Goal: Task Accomplishment & Management: Manage account settings

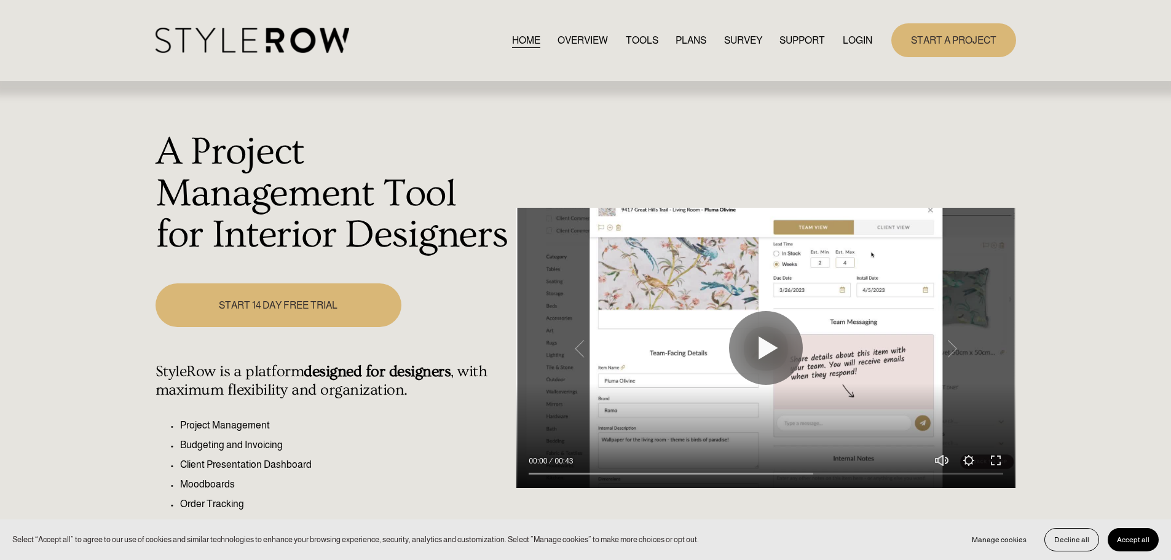
click at [856, 42] on link "LOGIN" at bounding box center [858, 40] width 30 height 17
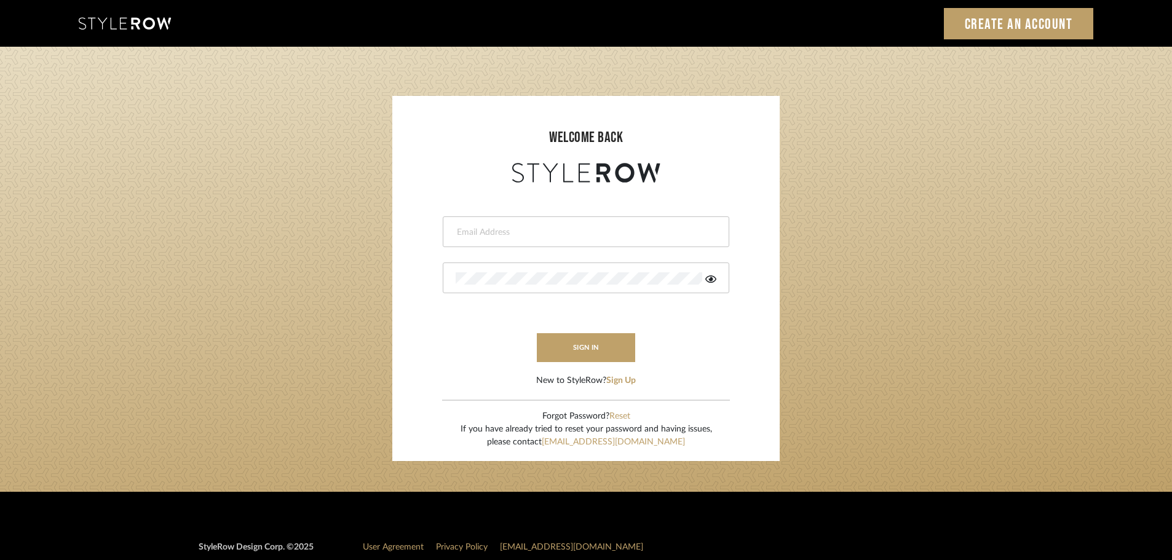
click at [570, 234] on input "email" at bounding box center [584, 232] width 258 height 12
click at [581, 236] on input "email" at bounding box center [575, 232] width 240 height 12
type input "hector@khrystentaylor.com"
click at [554, 342] on button "sign in" at bounding box center [586, 347] width 98 height 29
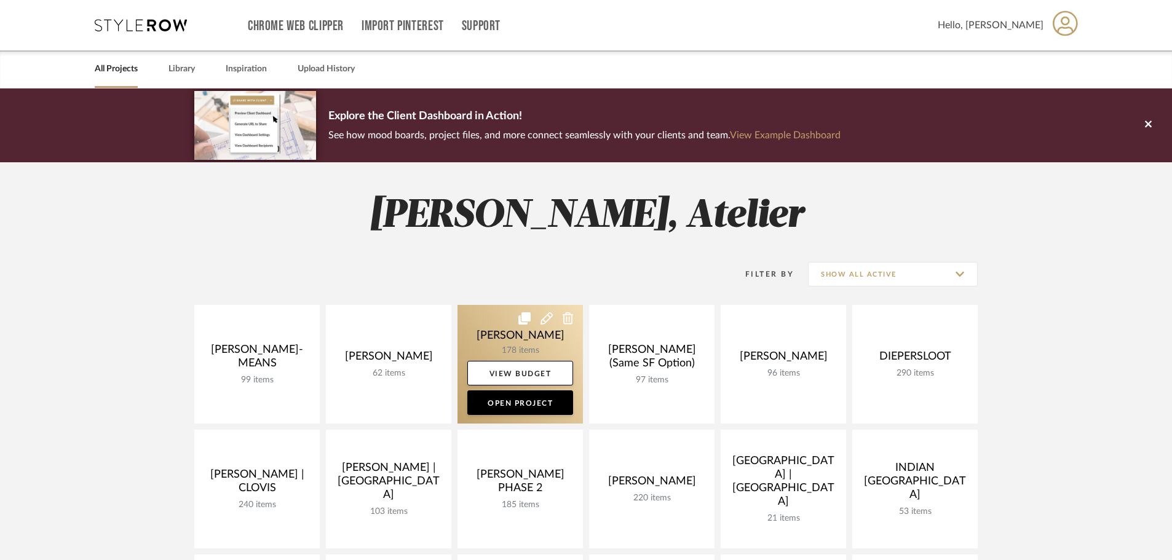
drag, startPoint x: 0, startPoint y: 0, endPoint x: 553, endPoint y: 340, distance: 649.3
click at [553, 340] on link at bounding box center [519, 364] width 125 height 119
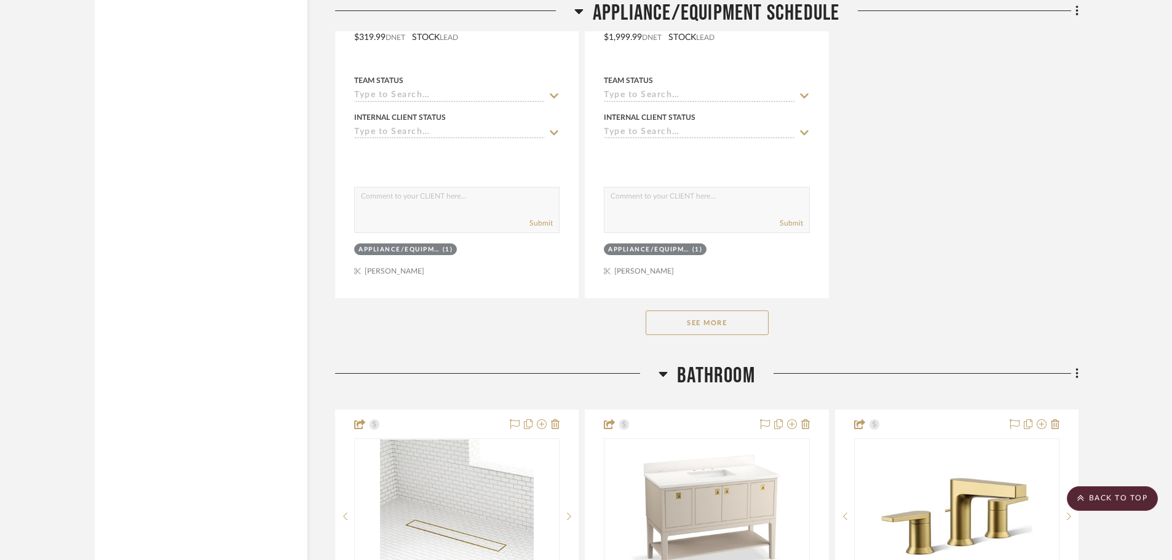
scroll to position [11494, 0]
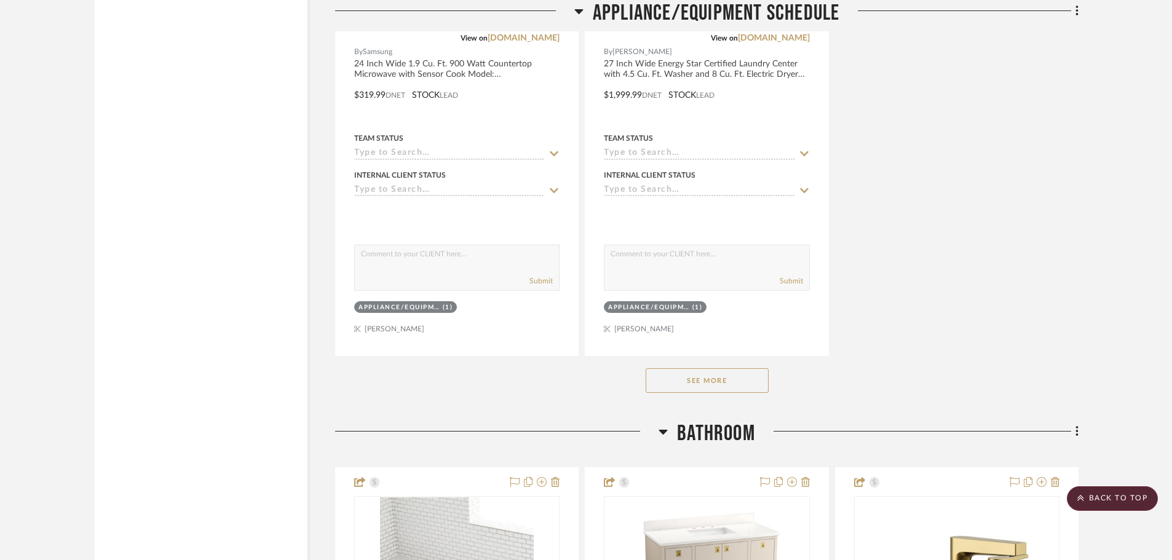
drag, startPoint x: 717, startPoint y: 384, endPoint x: 726, endPoint y: 375, distance: 12.6
click at [717, 384] on button "See More" at bounding box center [706, 380] width 123 height 25
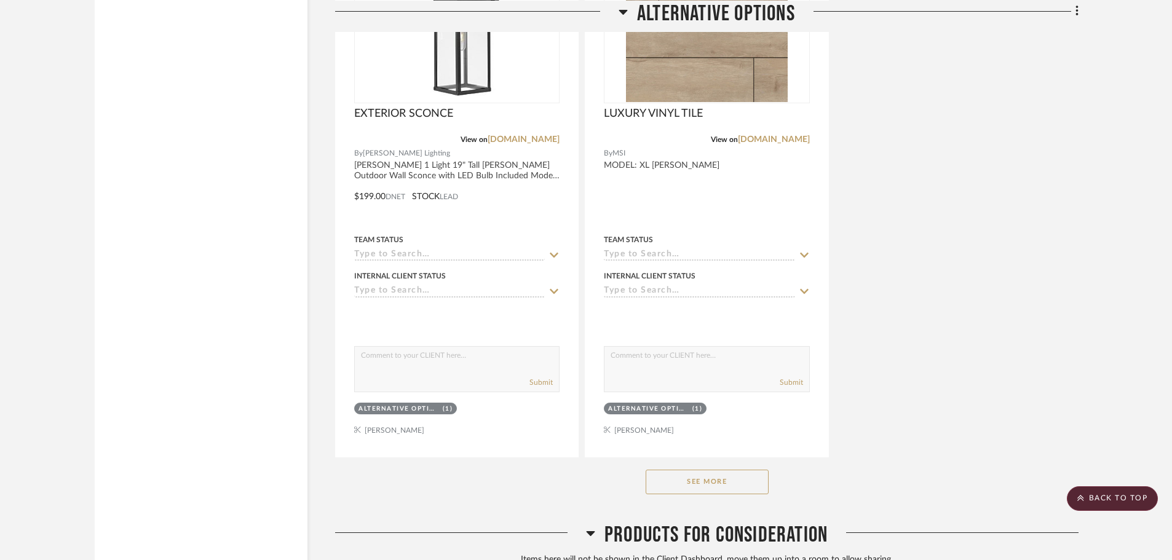
scroll to position [23706, 0]
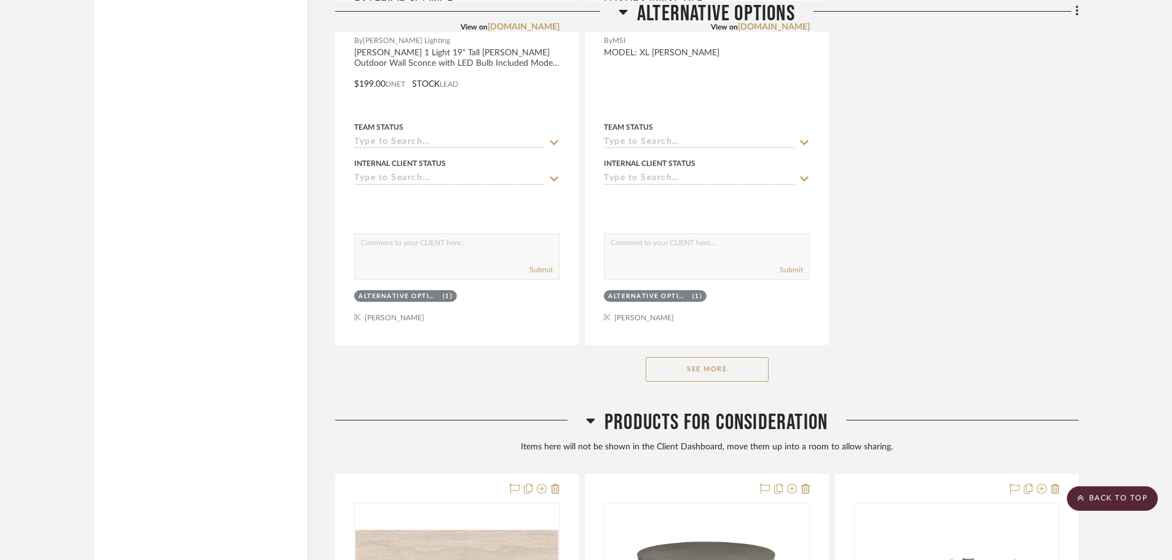
click at [722, 374] on button "See More" at bounding box center [706, 369] width 123 height 25
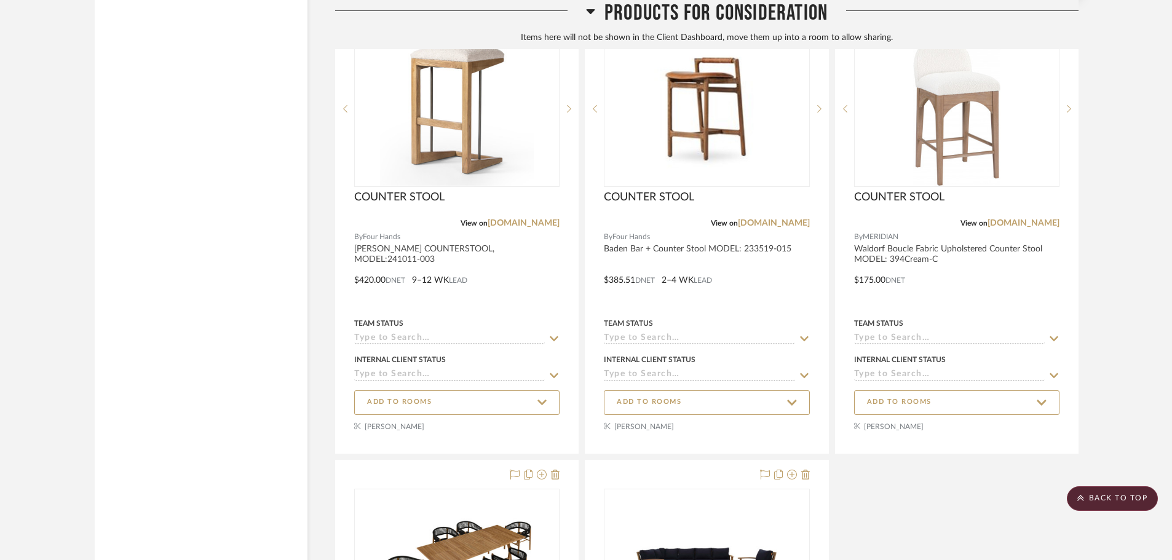
scroll to position [25612, 0]
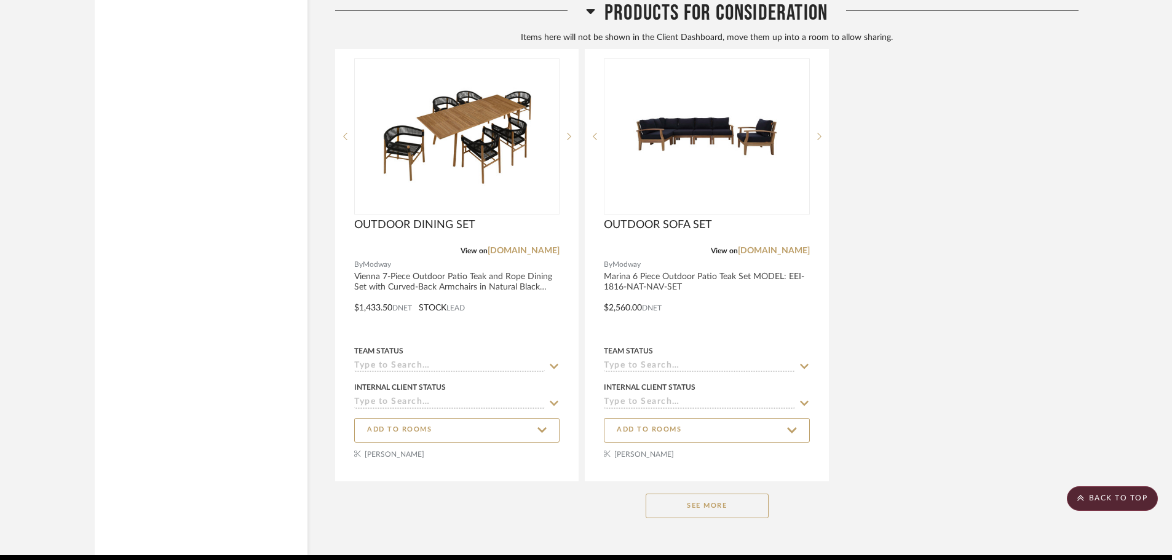
click at [748, 503] on button "See More" at bounding box center [706, 506] width 123 height 25
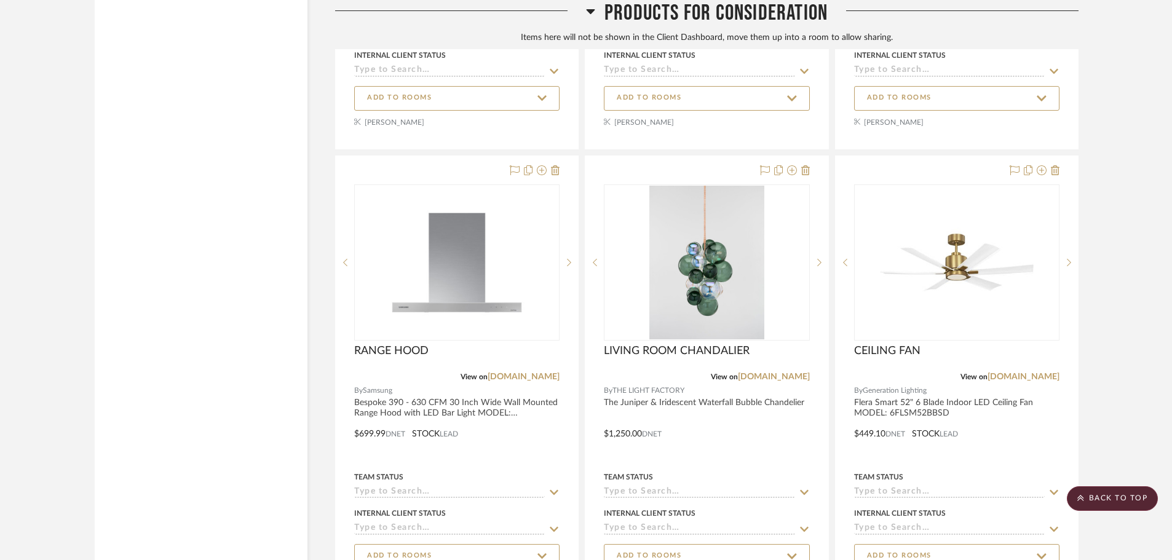
scroll to position [26964, 0]
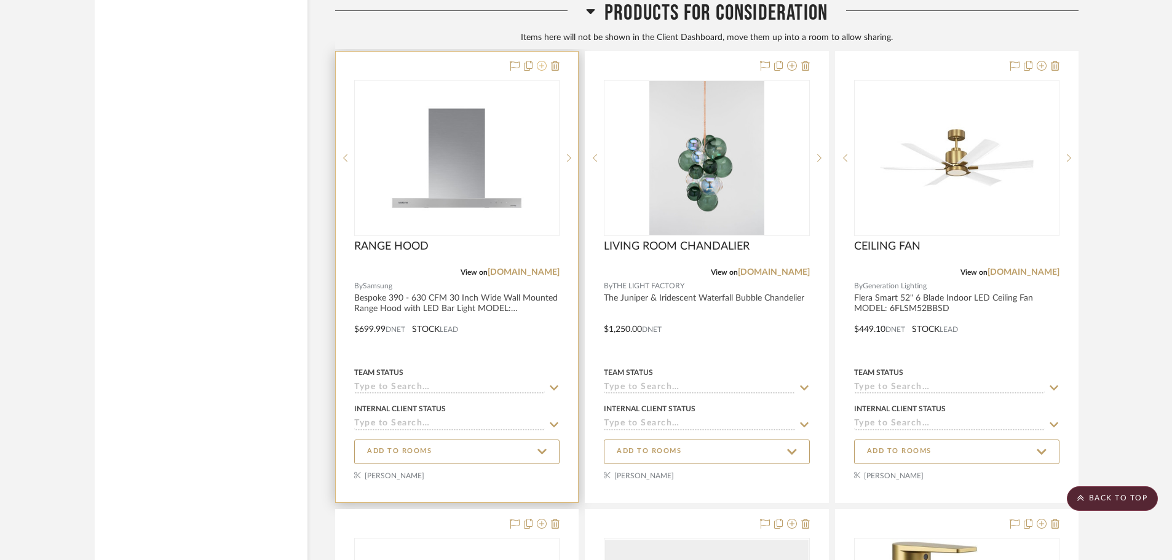
click at [540, 65] on icon at bounding box center [542, 66] width 10 height 10
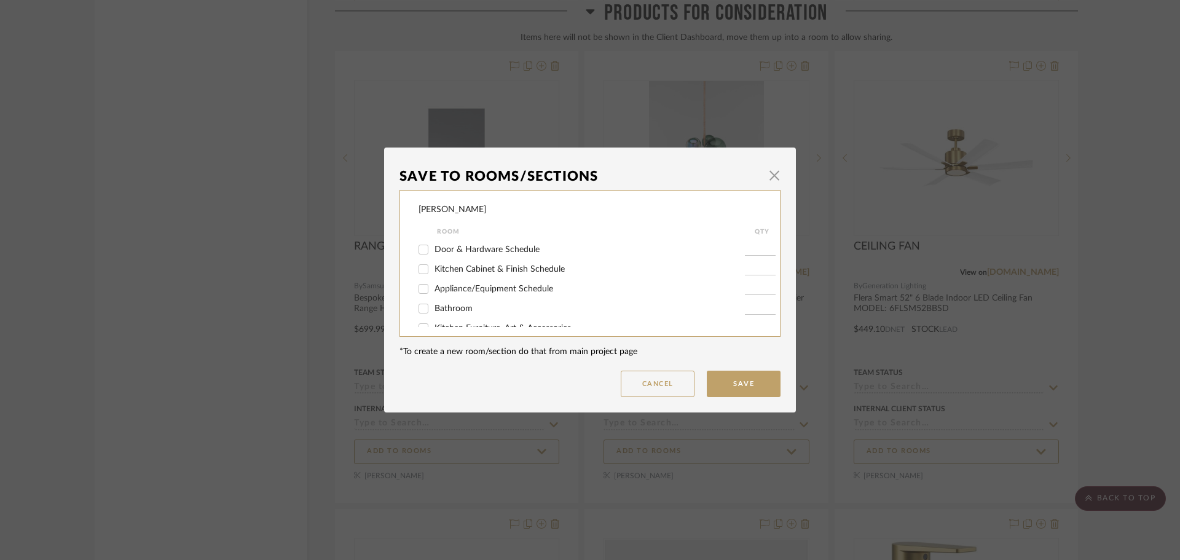
scroll to position [123, 0]
click at [424, 280] on input "Appliance/Equipment Schedule" at bounding box center [424, 284] width 20 height 20
checkbox input "true"
type input "1"
click at [732, 382] on button "Save" at bounding box center [744, 384] width 74 height 26
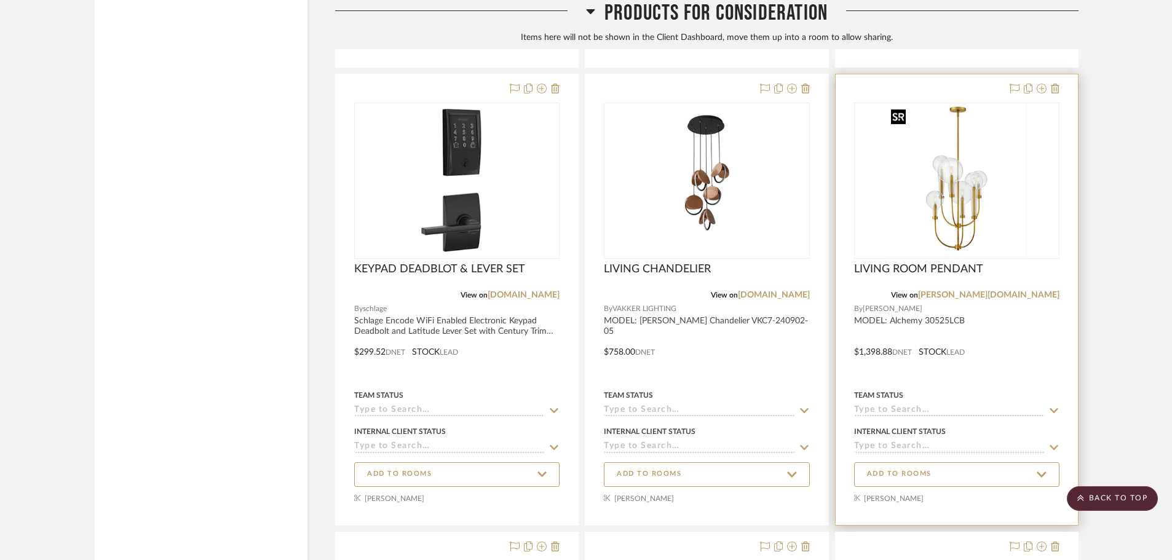
scroll to position [27210, 0]
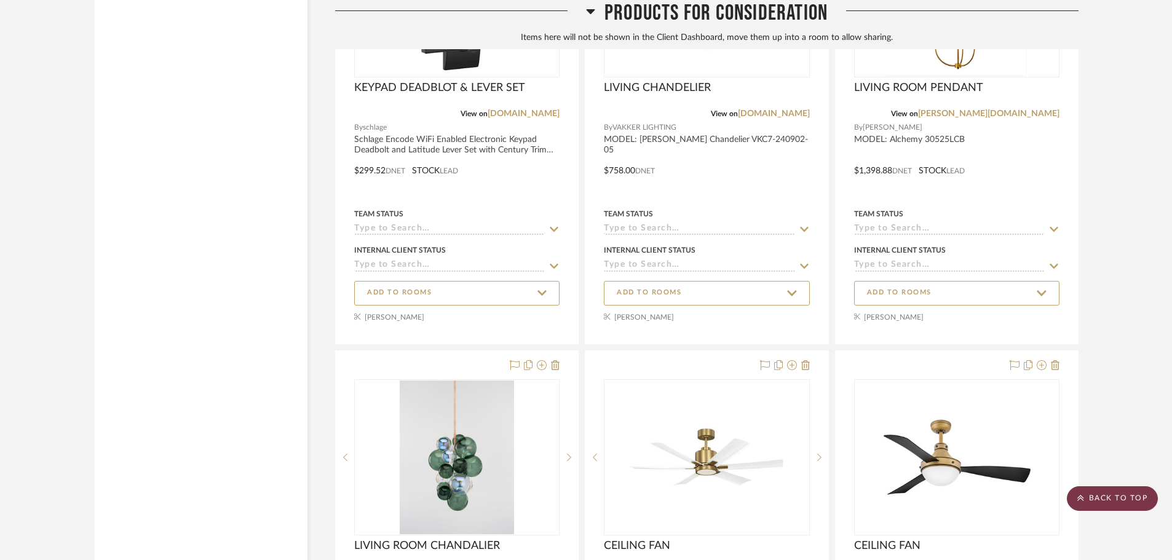
click at [1074, 492] on scroll-to-top-button "BACK TO TOP" at bounding box center [1111, 498] width 91 height 25
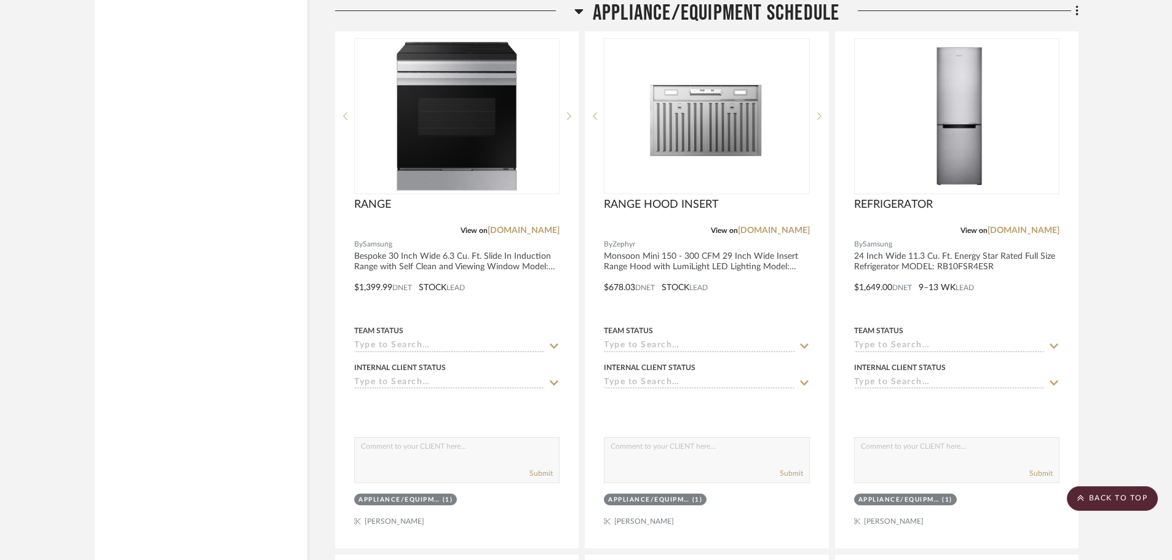
scroll to position [10695, 0]
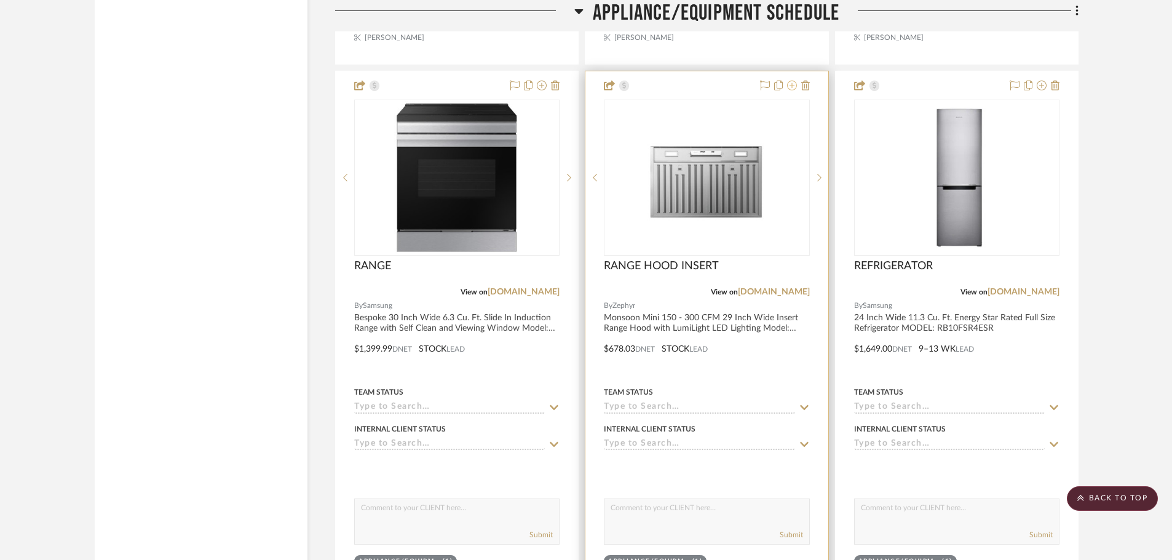
click at [794, 81] on icon at bounding box center [792, 86] width 10 height 10
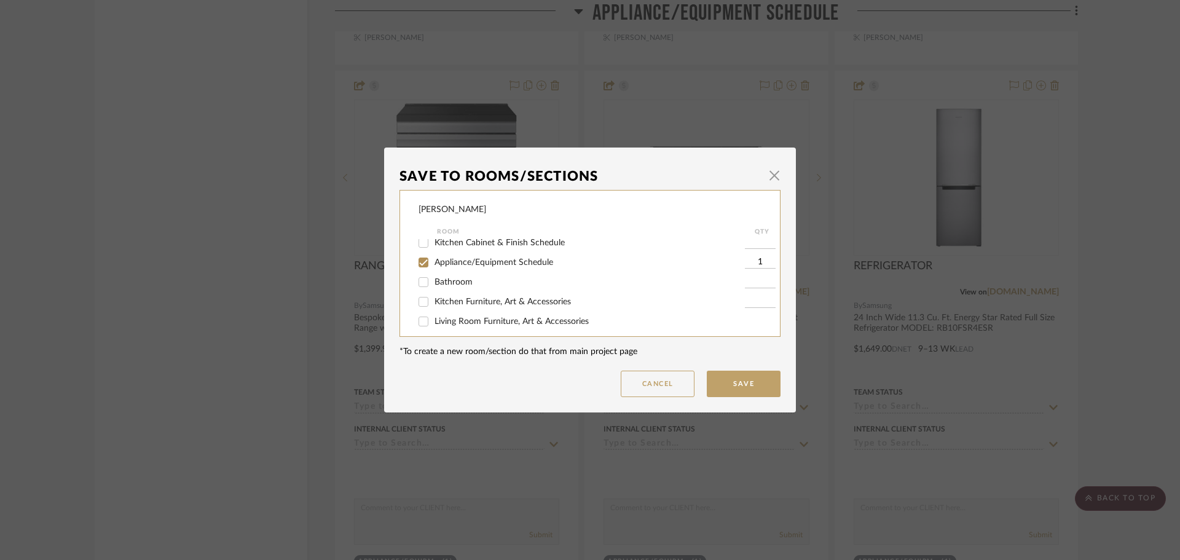
scroll to position [123, 0]
click at [417, 284] on input "Appliance/Equipment Schedule" at bounding box center [424, 284] width 20 height 20
checkbox input "false"
click at [718, 368] on mat-dialog-content "Save To Rooms/Sections × [PERSON_NAME] Room QTY EXTERIOR FINISH SCHEDULE Interi…" at bounding box center [590, 280] width 381 height 234
click at [716, 406] on dialog-content "Save To Rooms/Sections × [PERSON_NAME] Room QTY EXTERIOR FINISH SCHEDULE Interi…" at bounding box center [590, 280] width 412 height 265
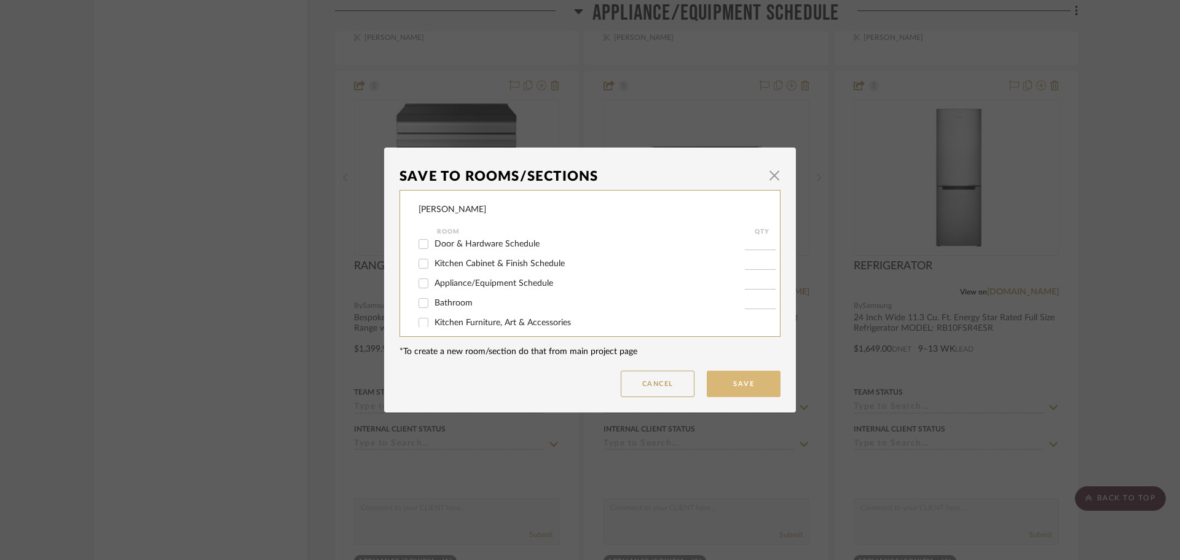
click at [727, 388] on button "Save" at bounding box center [744, 384] width 74 height 26
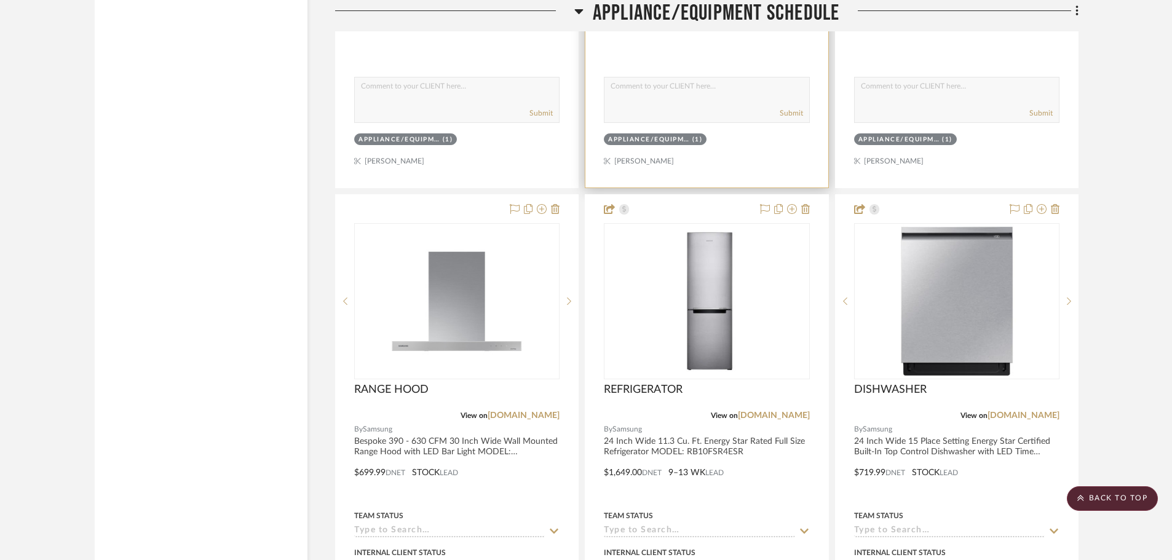
scroll to position [10679, 0]
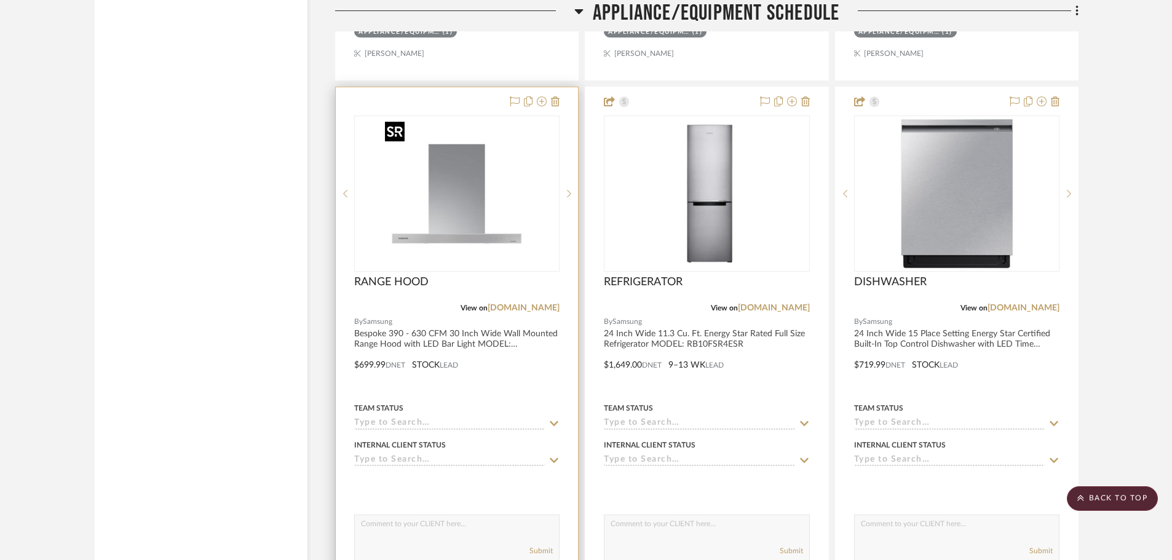
click at [468, 213] on img "0" at bounding box center [457, 194] width 154 height 154
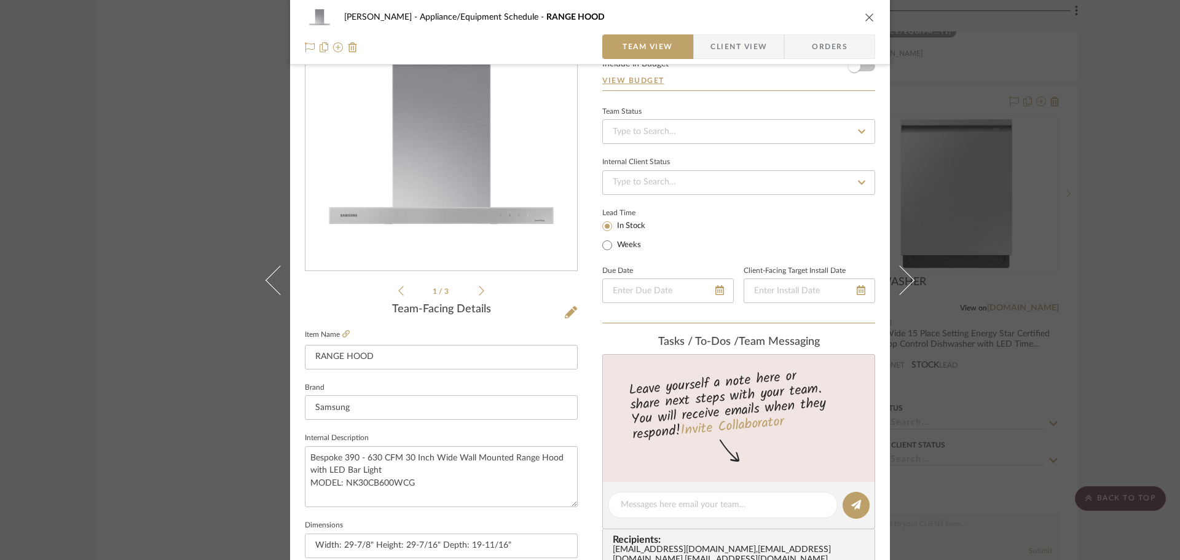
scroll to position [246, 0]
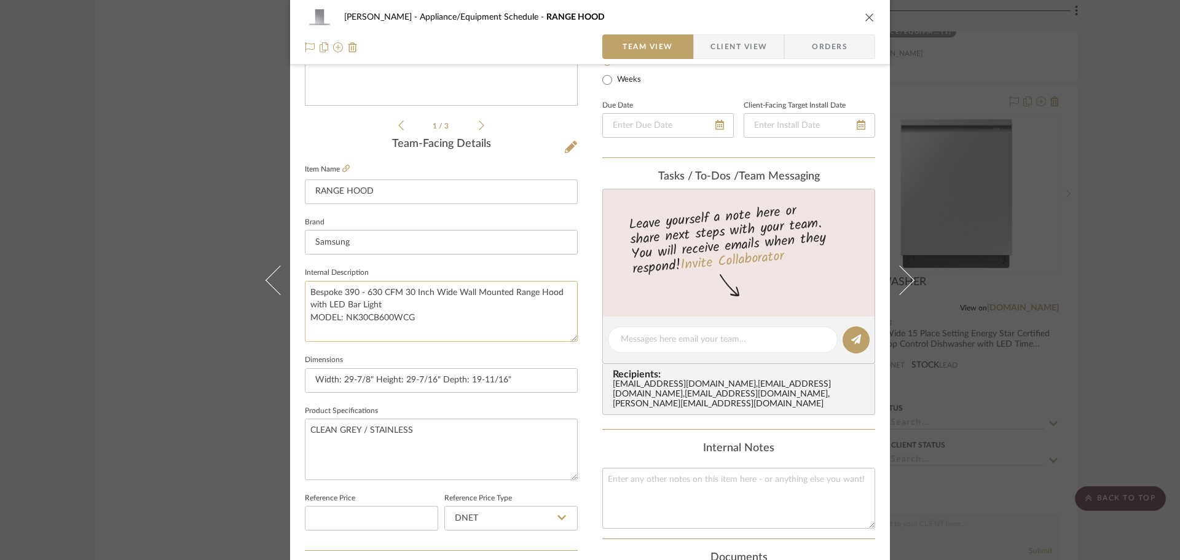
click at [445, 313] on textarea "Bespoke 390 - 630 CFM 30 Inch Wide Wall Mounted Range Hood with LED Bar Light M…" at bounding box center [441, 311] width 273 height 61
drag, startPoint x: 445, startPoint y: 318, endPoint x: 297, endPoint y: 295, distance: 149.9
click at [297, 295] on div "[PERSON_NAME] Appliance/Equipment Schedule RANGE HOOD Team View Client View Ord…" at bounding box center [590, 330] width 600 height 1135
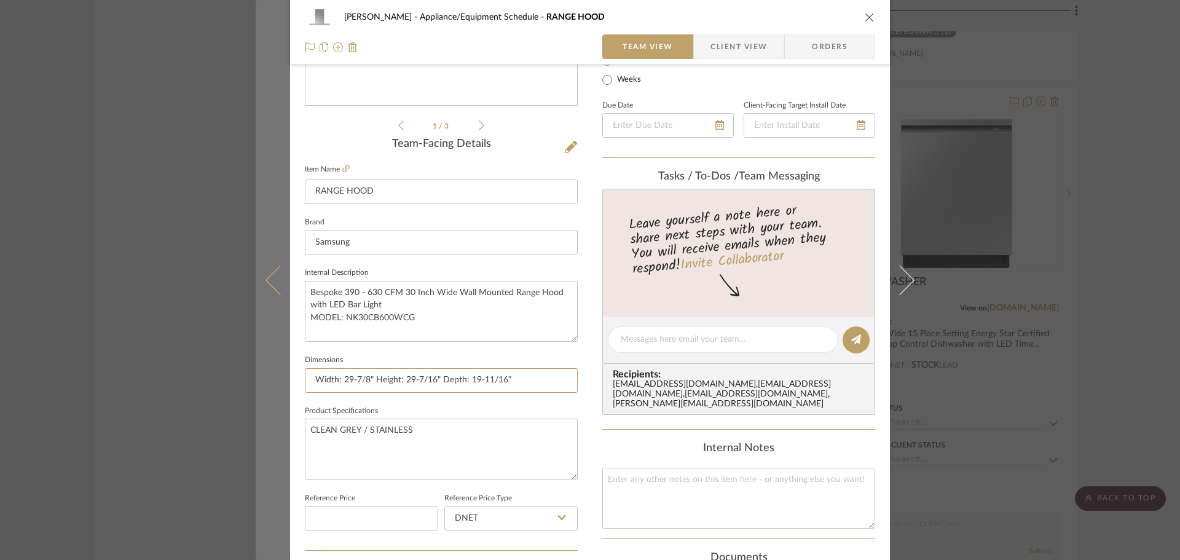
drag, startPoint x: 513, startPoint y: 383, endPoint x: 282, endPoint y: 385, distance: 230.5
click at [282, 385] on mat-dialog-content "[PERSON_NAME] Appliance/Equipment Schedule RANGE HOOD Team View Client View Ord…" at bounding box center [590, 330] width 669 height 1135
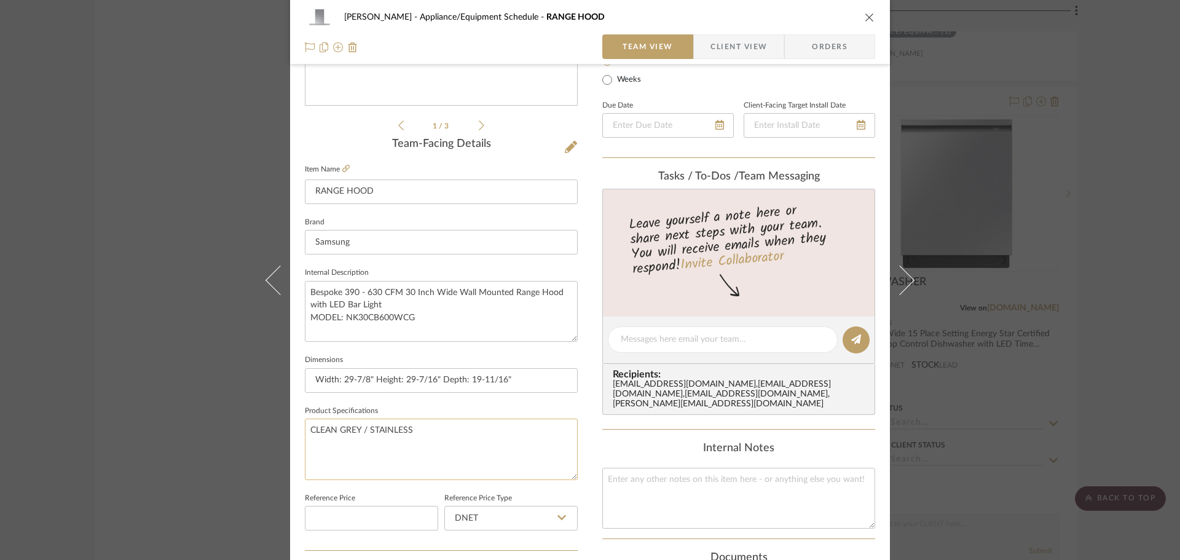
click at [486, 425] on textarea "CLEAN GREY / STAINLESS" at bounding box center [441, 449] width 273 height 61
drag, startPoint x: 484, startPoint y: 428, endPoint x: 294, endPoint y: 432, distance: 190.0
click at [294, 432] on div "[PERSON_NAME] Appliance/Equipment Schedule RANGE HOOD Team View Client View Ord…" at bounding box center [590, 330] width 600 height 1135
click at [490, 463] on textarea "CLEAN GREY / STAINLESS" at bounding box center [441, 449] width 273 height 61
click at [483, 353] on fieldset "Dimensions Width: 29-7/8" Height: 29-7/16" Depth: 19-11/16"" at bounding box center [441, 372] width 273 height 41
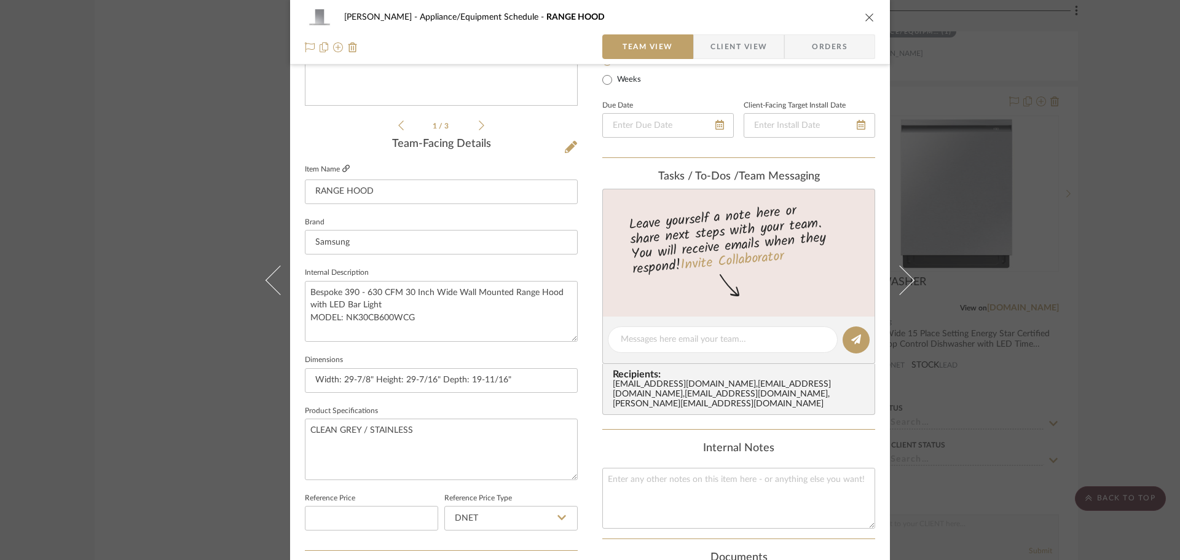
click at [343, 167] on icon at bounding box center [345, 168] width 7 height 7
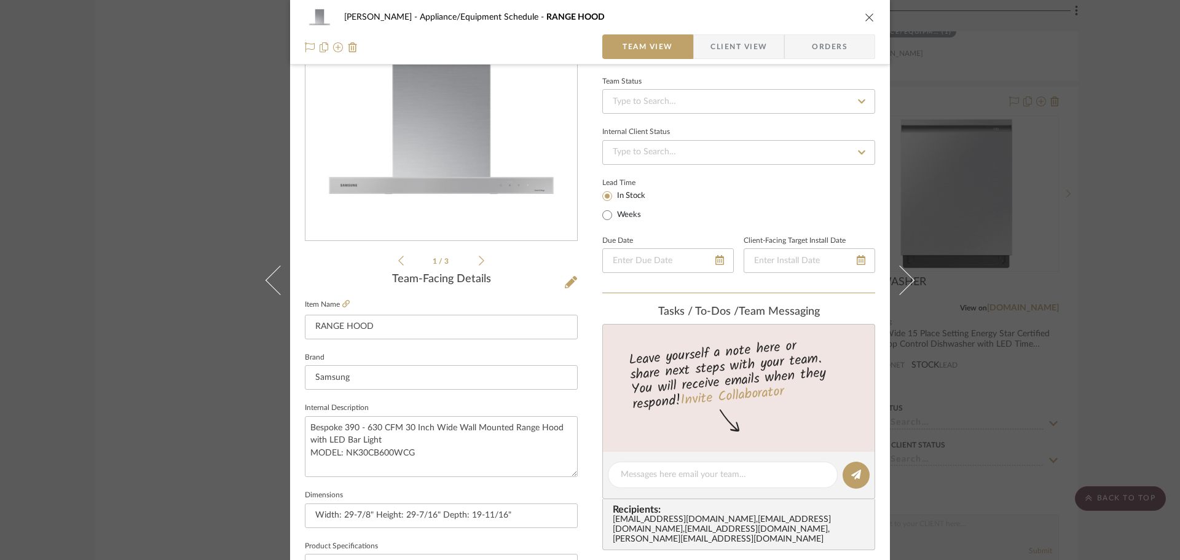
scroll to position [0, 0]
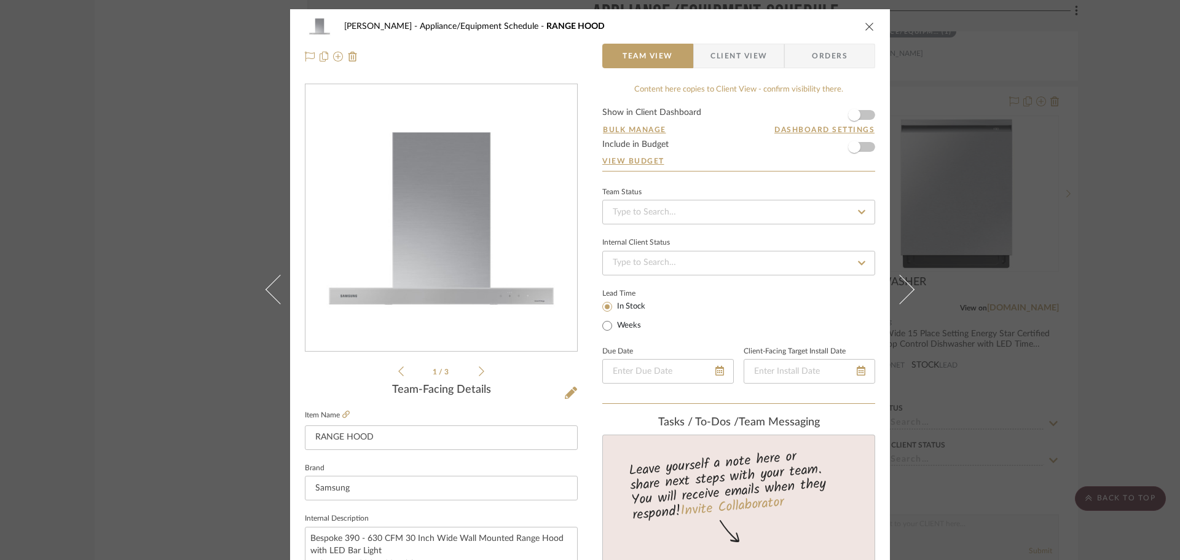
click at [865, 117] on form "Show in Client Dashboard Bulk Manage Dashboard Settings Include in Budget View …" at bounding box center [738, 139] width 273 height 63
click at [848, 113] on span "button" at bounding box center [854, 115] width 12 height 12
click at [867, 26] on icon "close" at bounding box center [870, 27] width 10 height 10
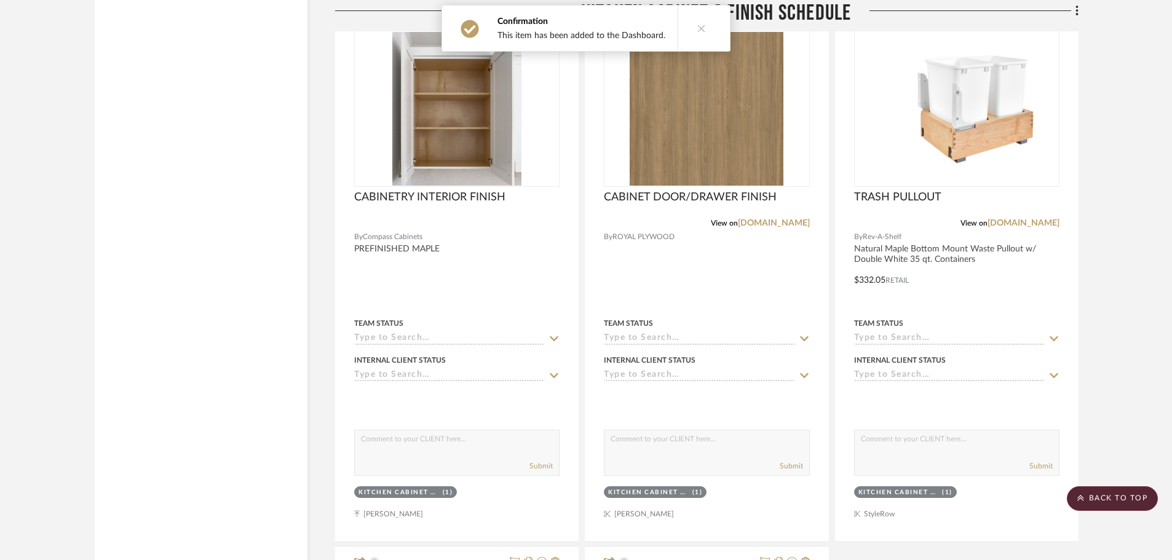
scroll to position [9020, 0]
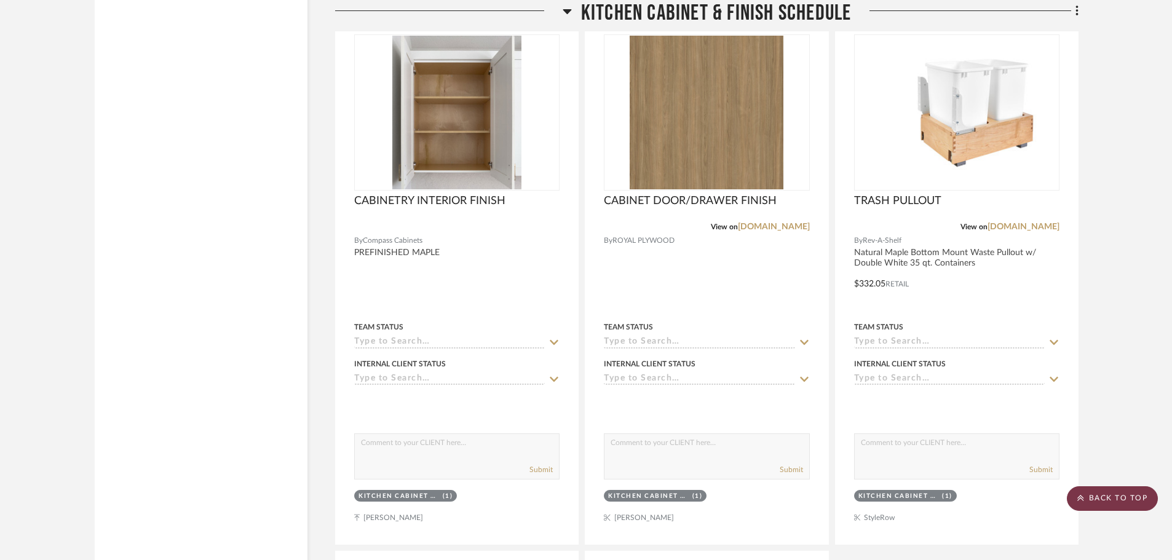
click at [1116, 505] on scroll-to-top-button "BACK TO TOP" at bounding box center [1111, 498] width 91 height 25
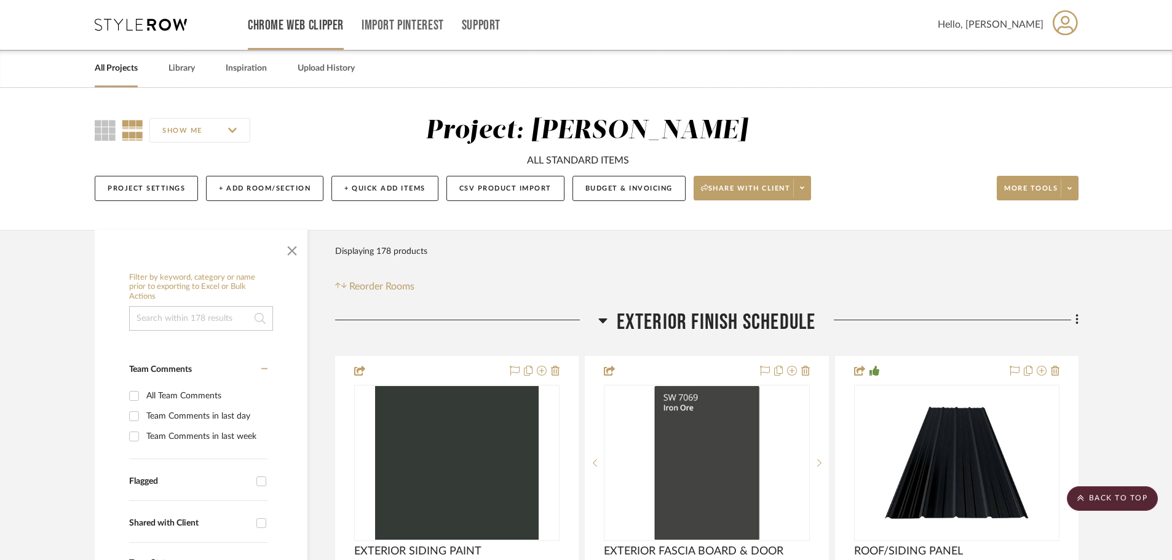
scroll to position [0, 0]
